Goal: Information Seeking & Learning: Compare options

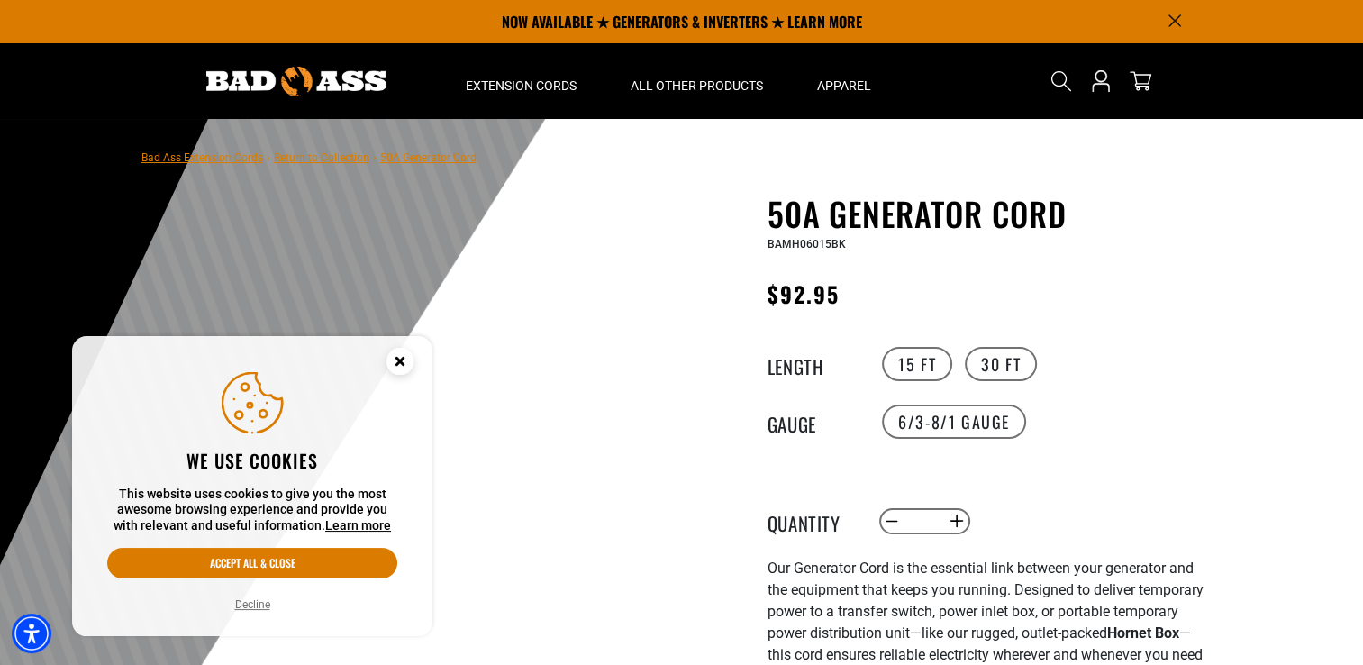
click at [402, 358] on icon "Close this option" at bounding box center [399, 361] width 6 height 6
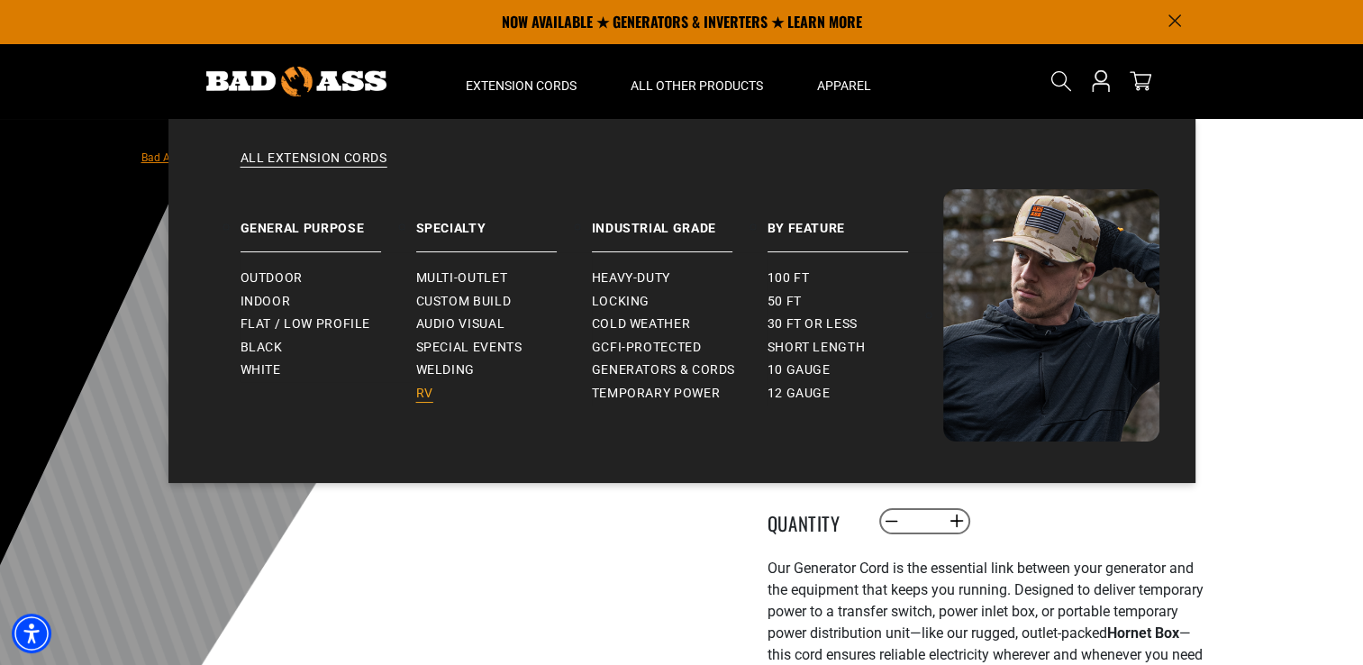
click at [426, 398] on span "RV" at bounding box center [424, 394] width 17 height 16
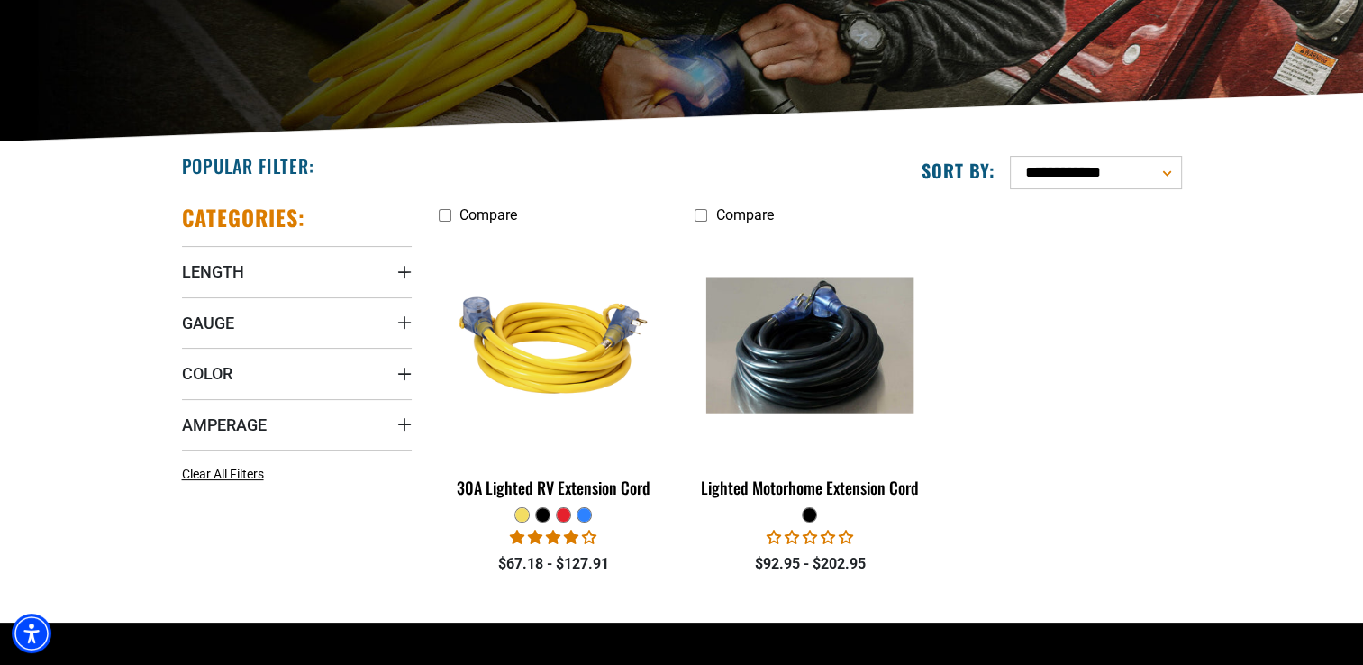
scroll to position [360, 0]
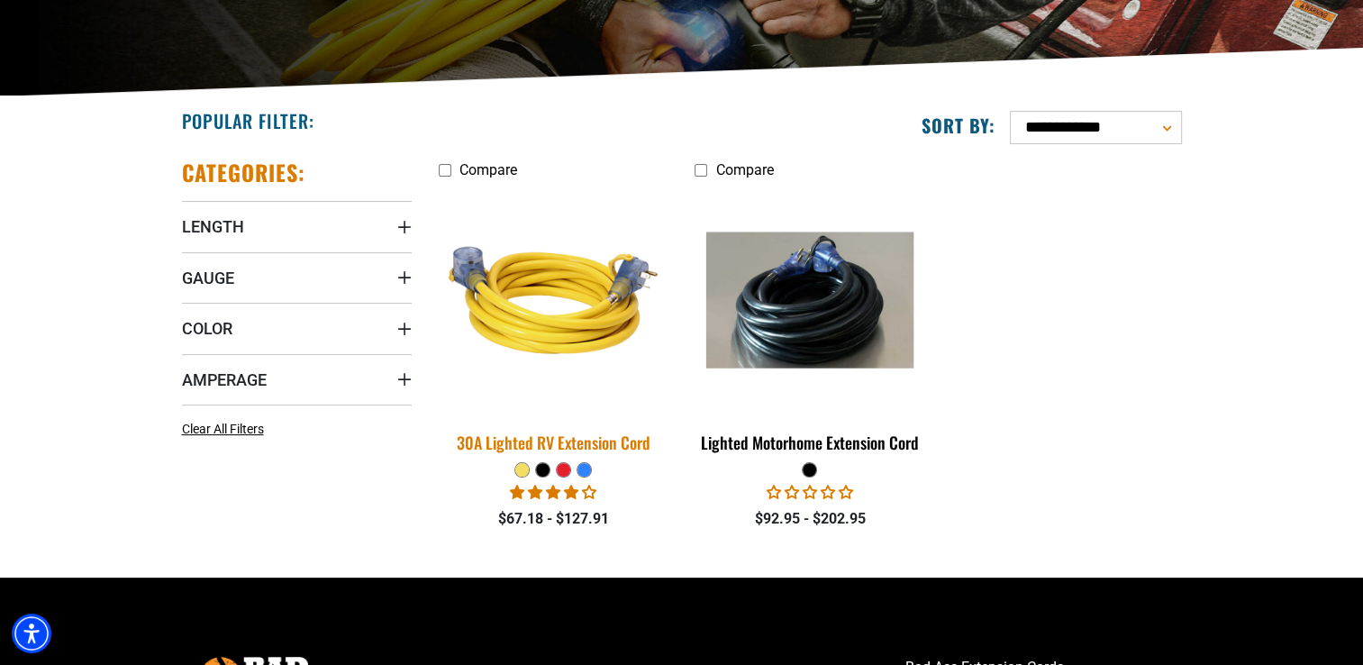
click at [622, 442] on div "30A Lighted RV Extension Cord" at bounding box center [554, 442] width 230 height 16
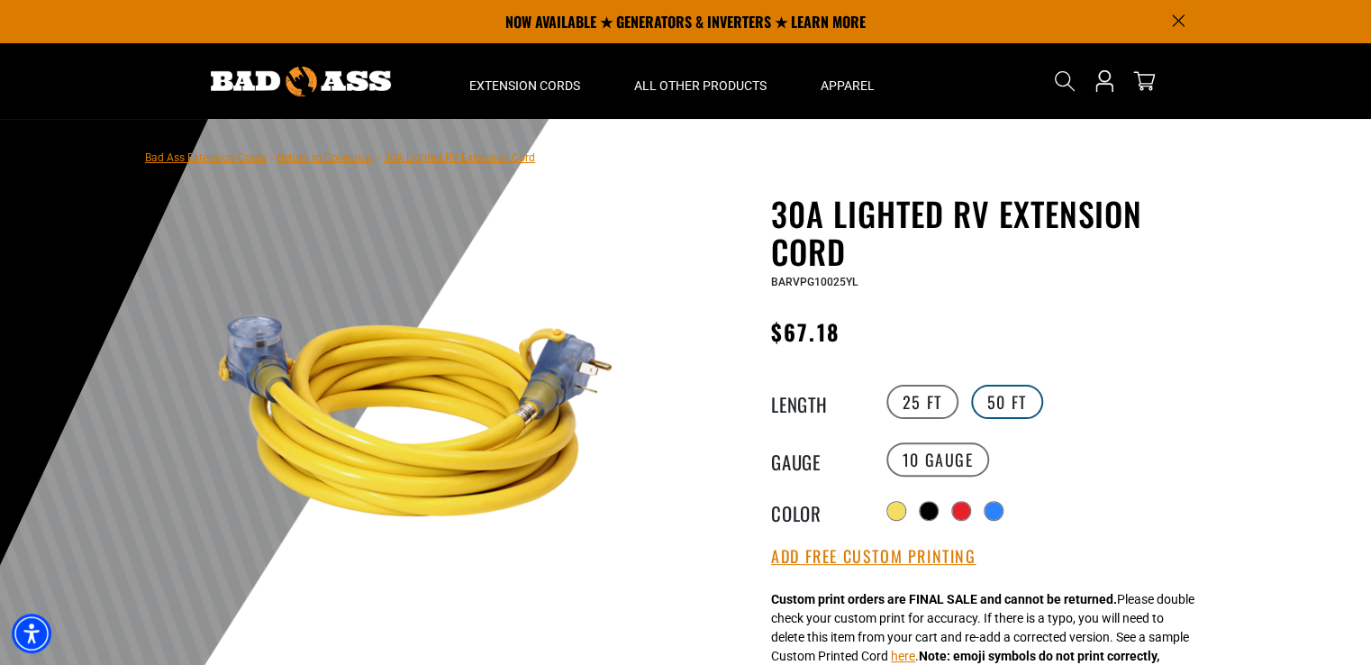
click at [999, 408] on label "50 FT" at bounding box center [1007, 402] width 72 height 34
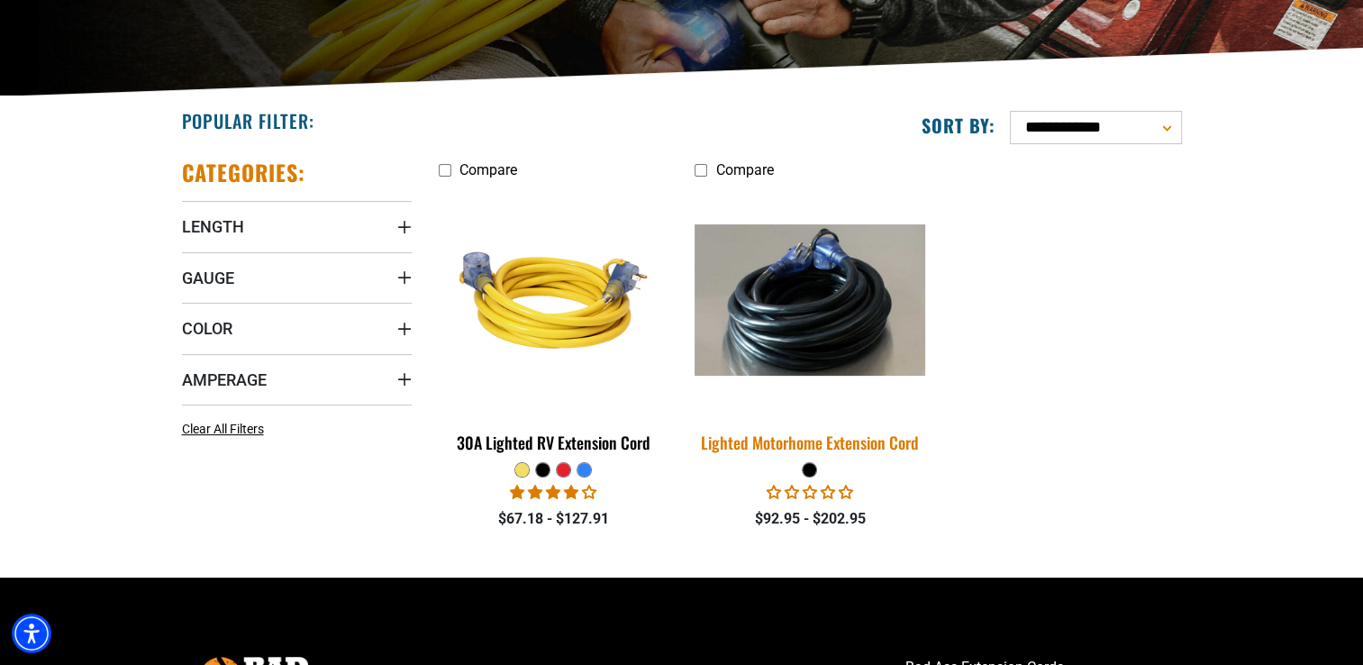
click at [796, 442] on div "Lighted Motorhome Extension Cord" at bounding box center [810, 442] width 230 height 16
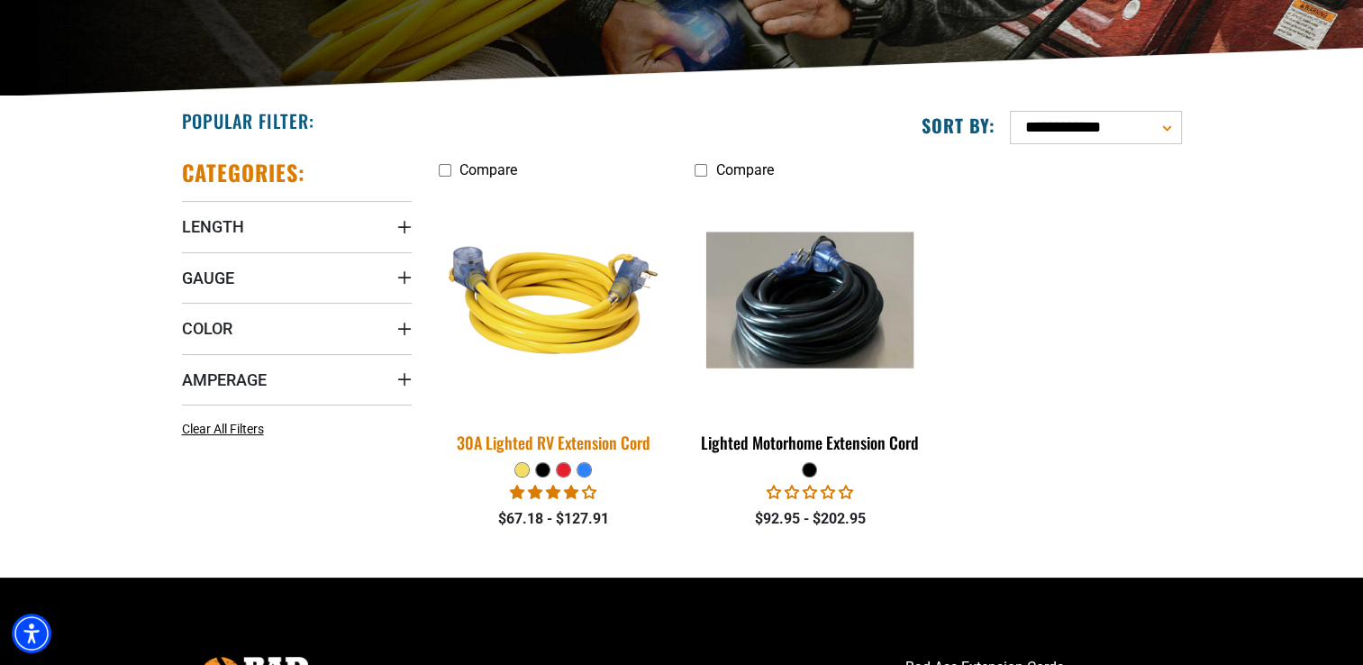
click at [550, 441] on div "30A Lighted RV Extension Cord" at bounding box center [554, 442] width 230 height 16
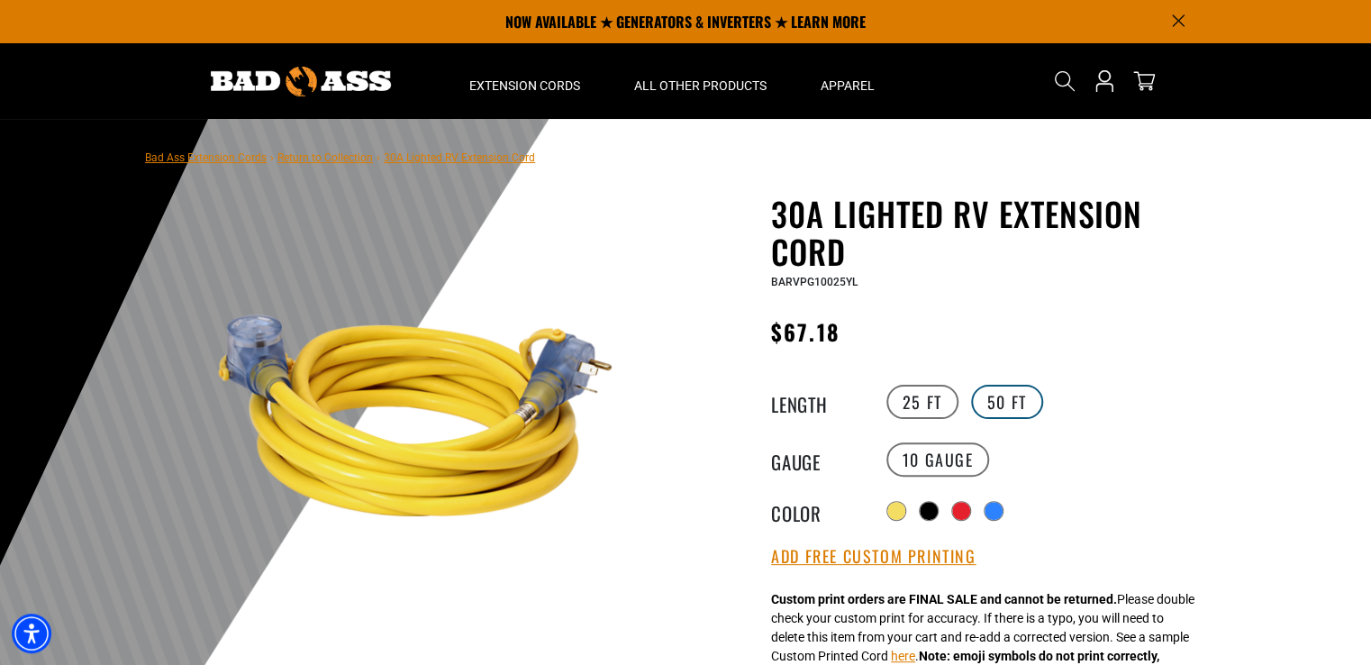
click at [1004, 402] on label "50 FT" at bounding box center [1007, 402] width 72 height 34
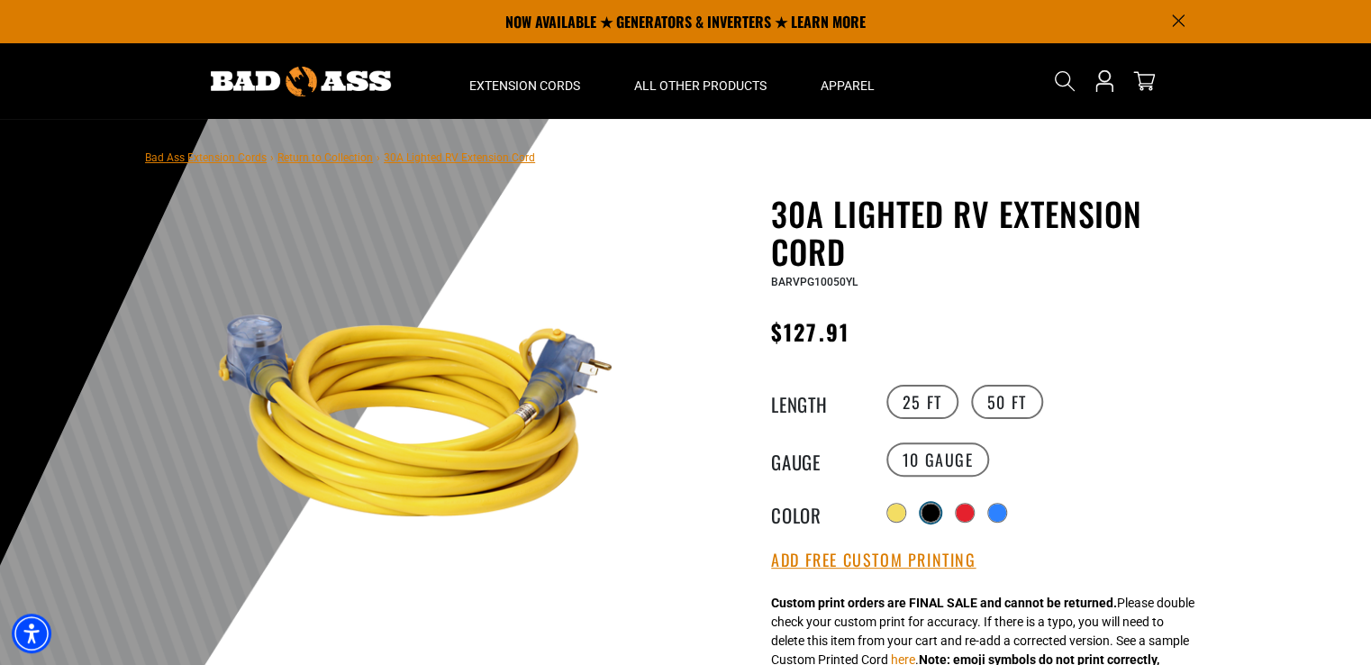
click at [934, 513] on div at bounding box center [931, 513] width 18 height 18
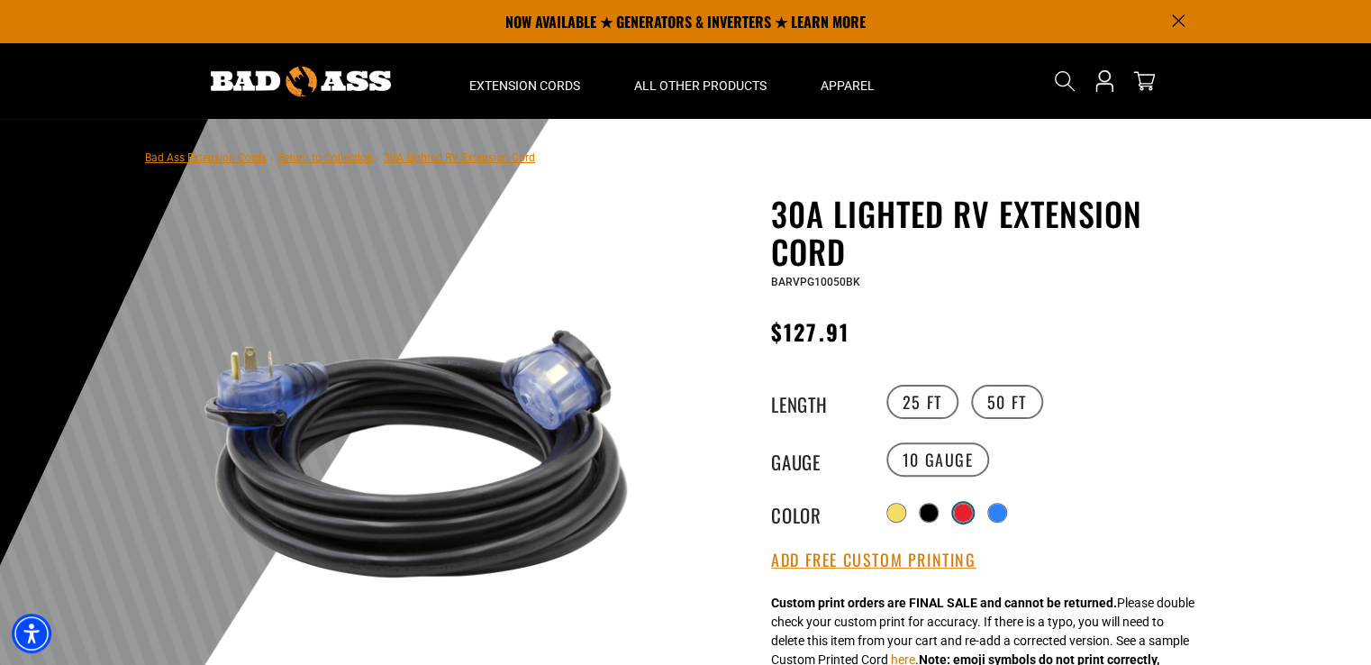
click at [965, 513] on div at bounding box center [963, 513] width 18 height 18
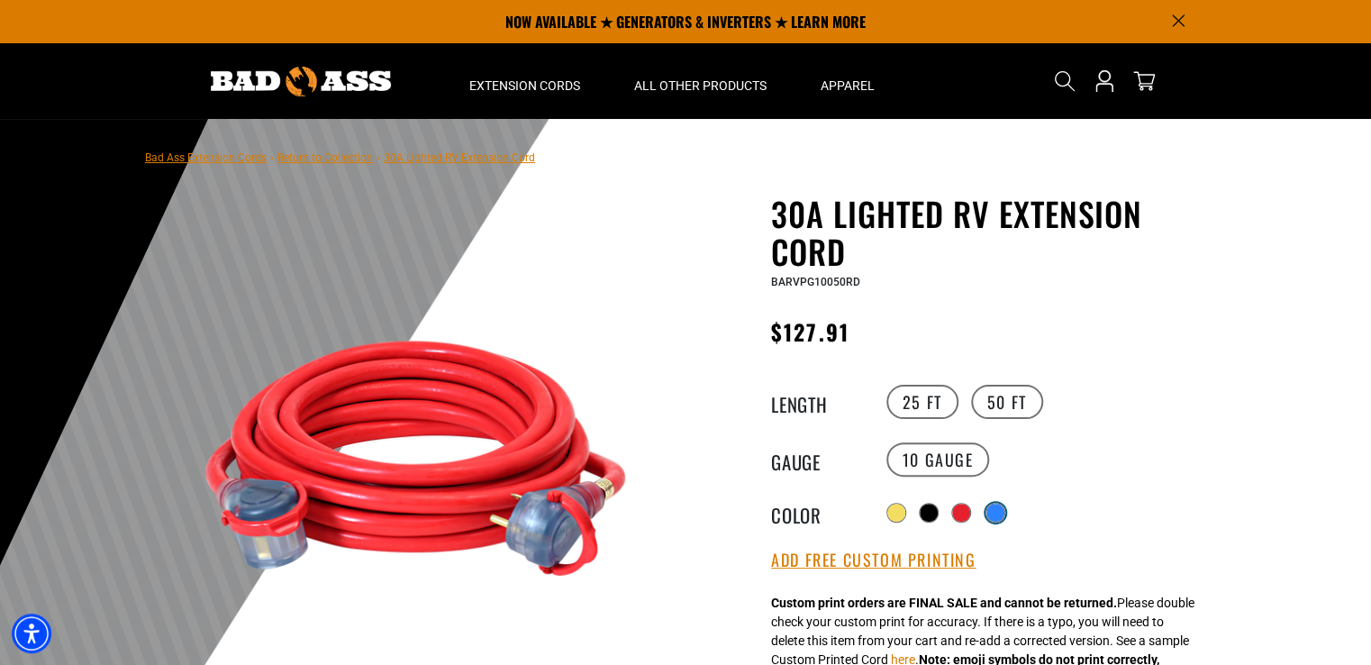
click at [995, 507] on div at bounding box center [995, 513] width 18 height 18
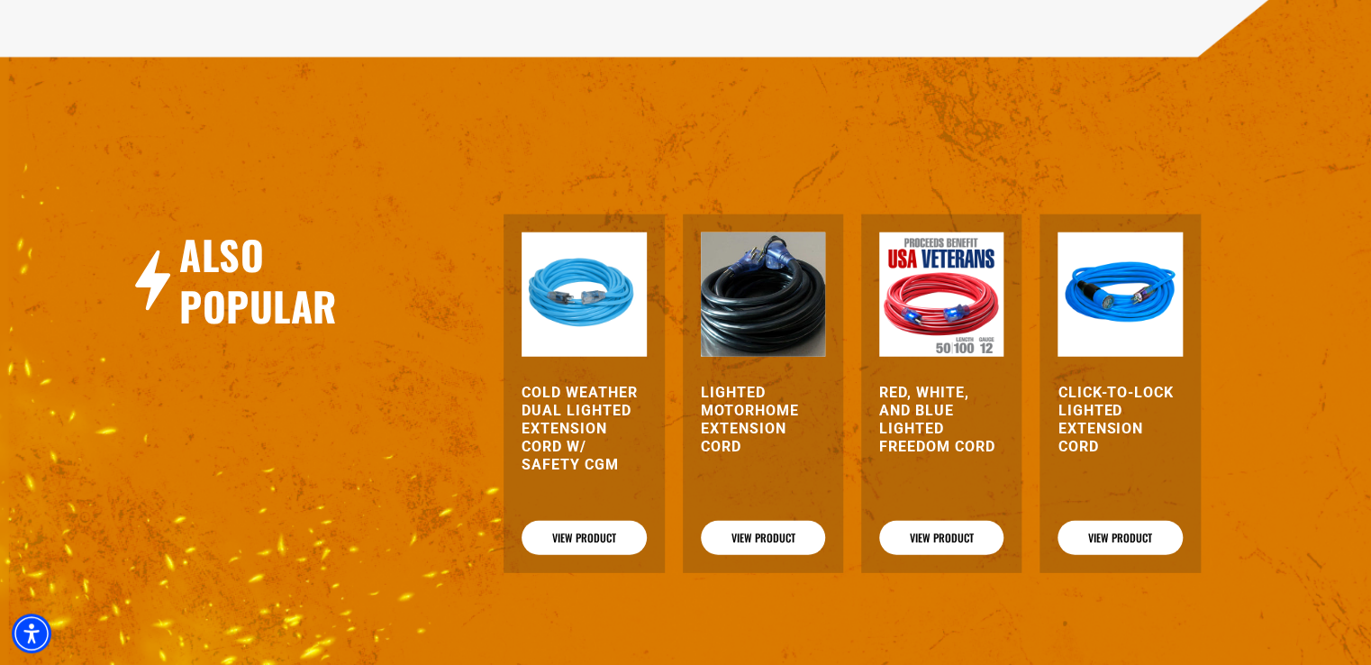
scroll to position [2252, 0]
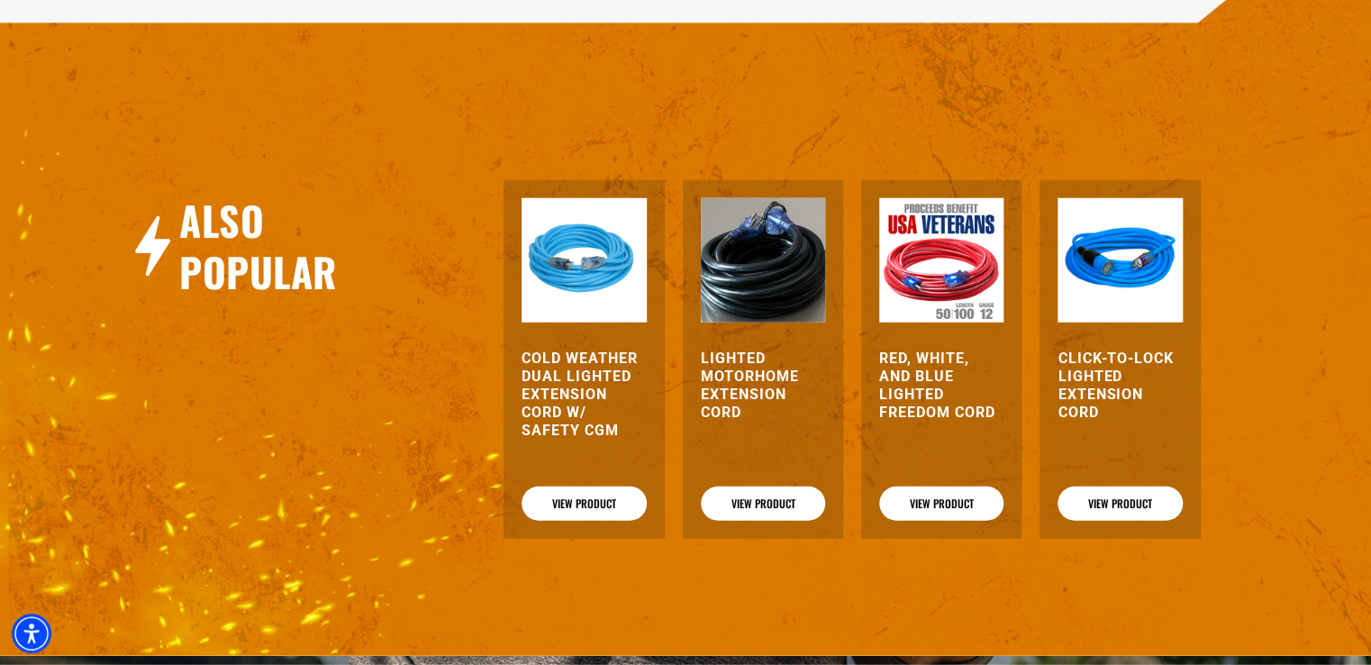
click at [568, 395] on h3 "Cold Weather Dual Lighted Extension Cord w/ Safety CGM" at bounding box center [584, 395] width 124 height 90
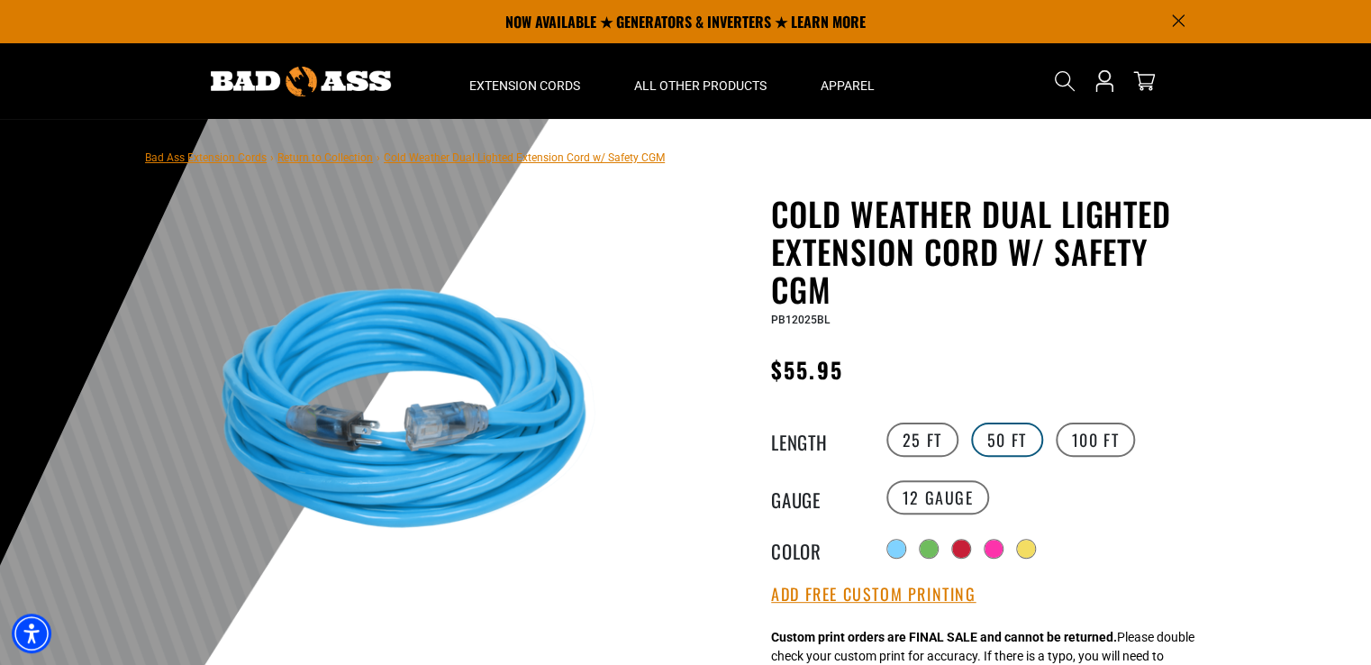
click at [1001, 435] on label "50 FT" at bounding box center [1007, 439] width 72 height 34
click at [1043, 497] on label "10 Gauge products.product.variant_sold_out_or_unavailable" at bounding box center [1054, 497] width 104 height 34
click at [922, 449] on label "25 FT" at bounding box center [922, 439] width 72 height 34
